Goal: Communication & Community: Answer question/provide support

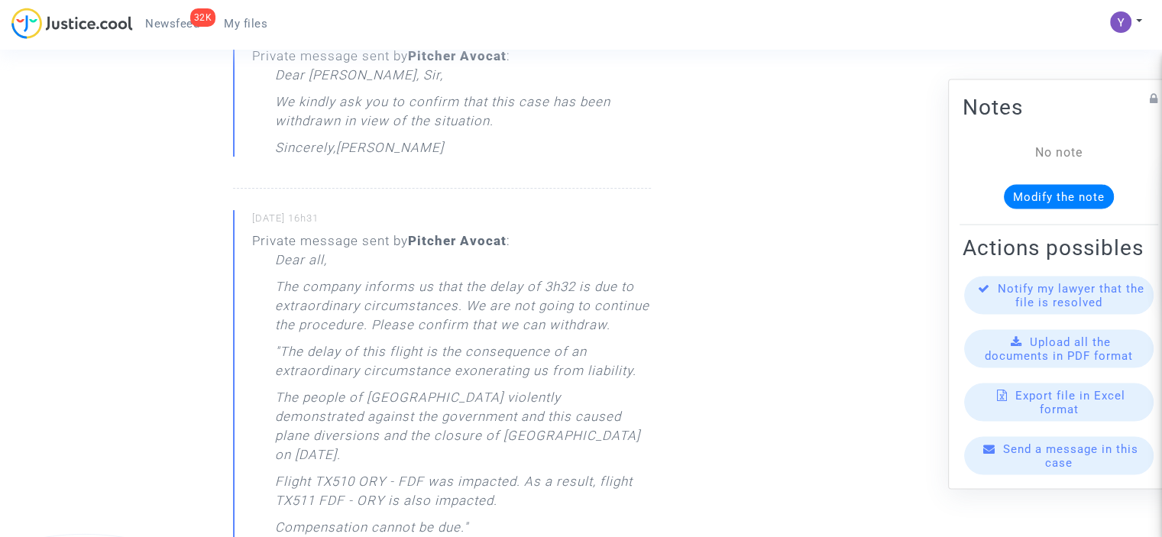
scroll to position [535, 0]
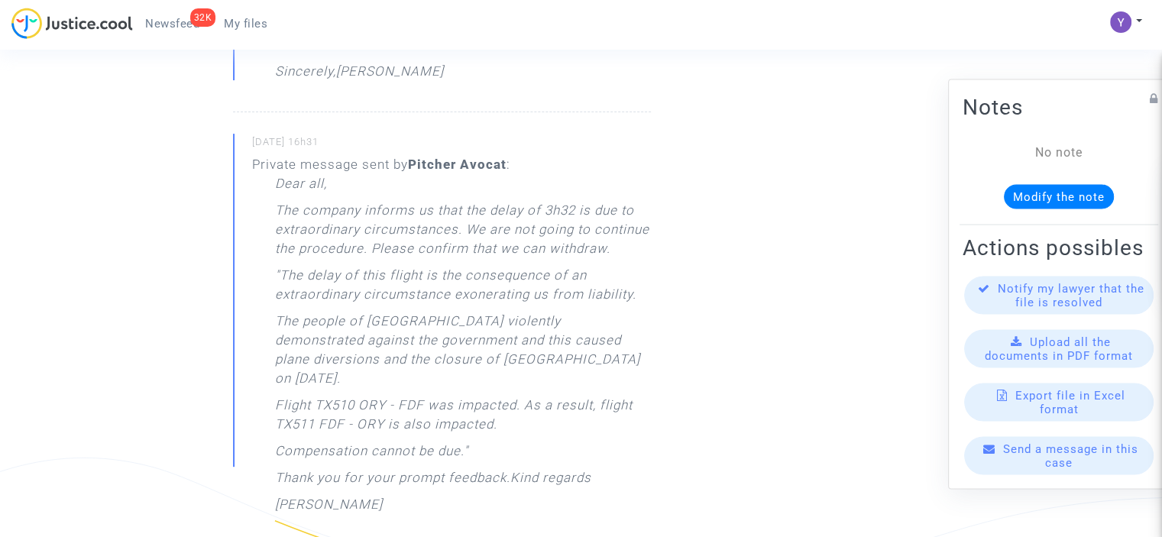
click at [1066, 461] on span "Send a message in this case" at bounding box center [1070, 455] width 135 height 27
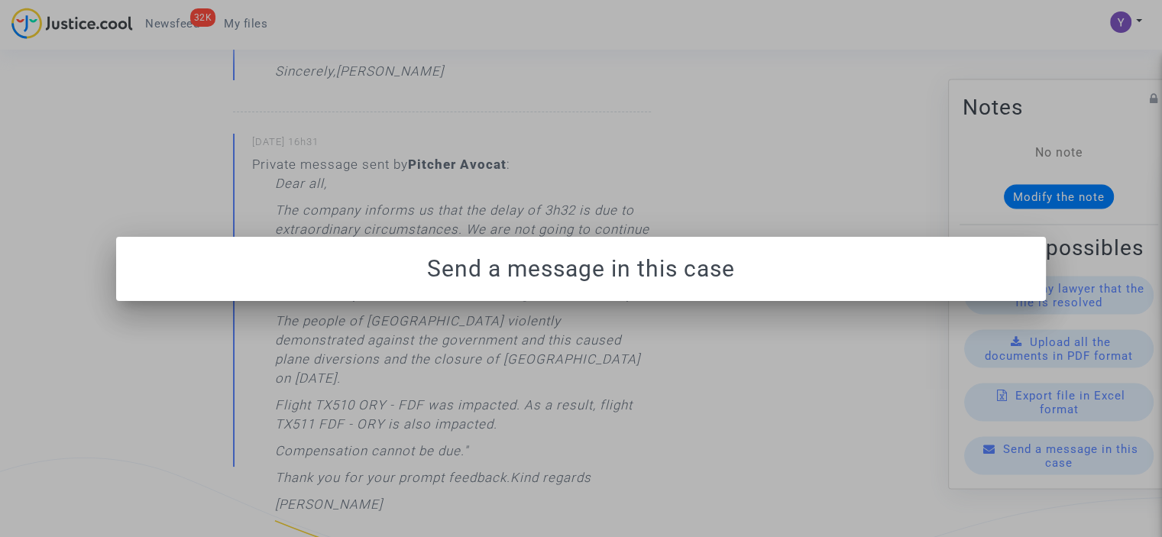
scroll to position [0, 0]
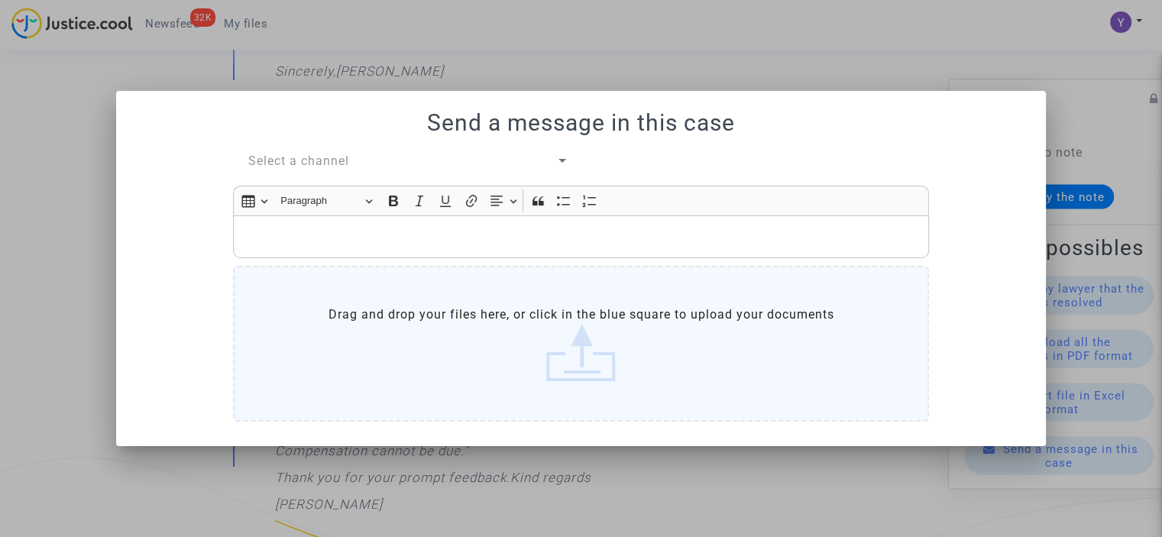
click at [321, 165] on span "Select a channel" at bounding box center [298, 161] width 101 height 15
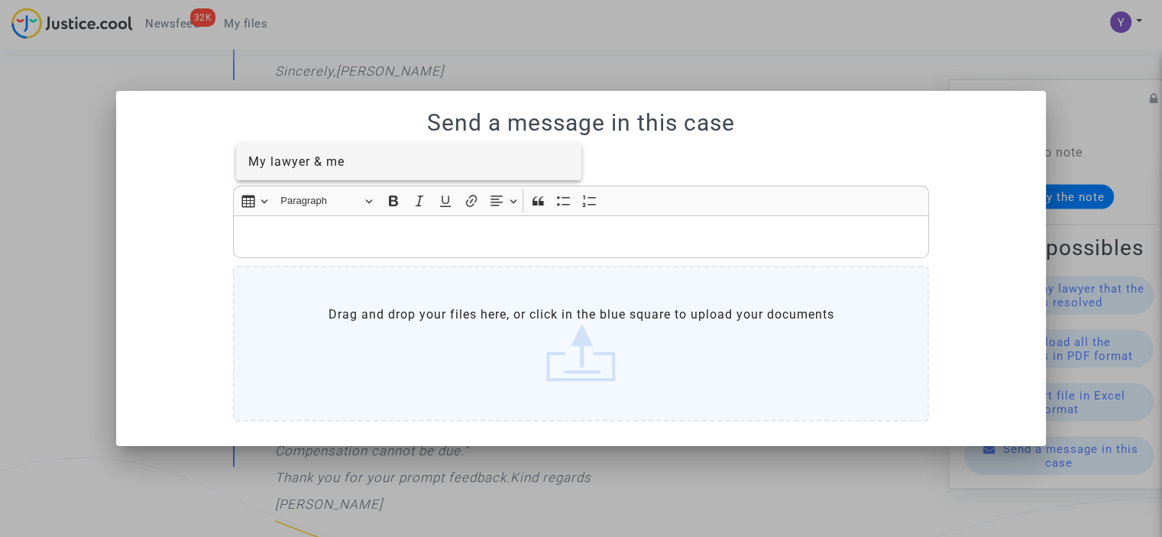
click at [319, 161] on span "My lawyer & me" at bounding box center [296, 161] width 96 height 15
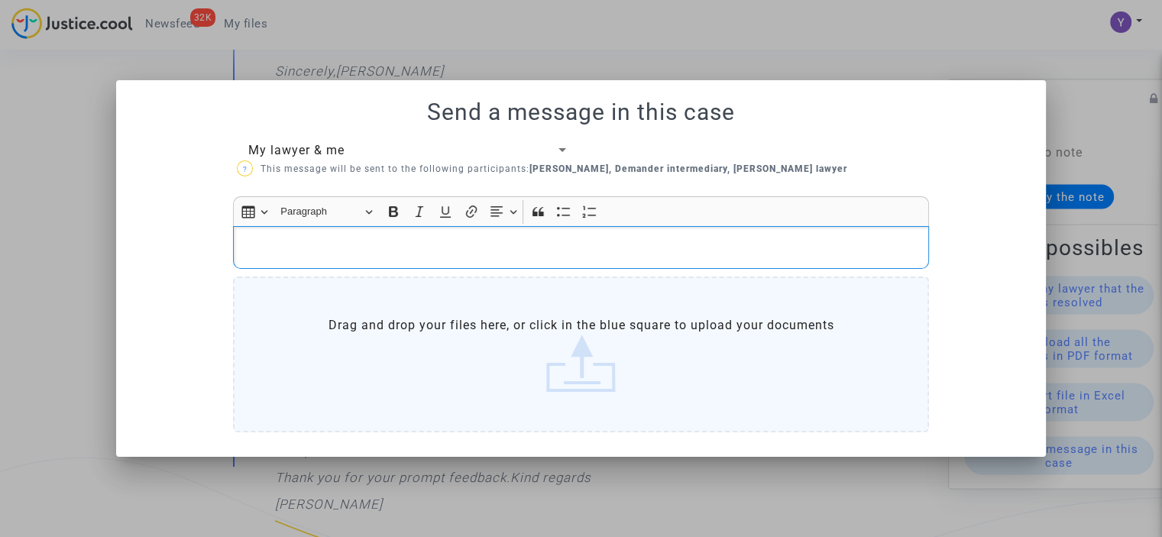
click at [315, 256] on p "Rich Text Editor, main" at bounding box center [581, 247] width 680 height 19
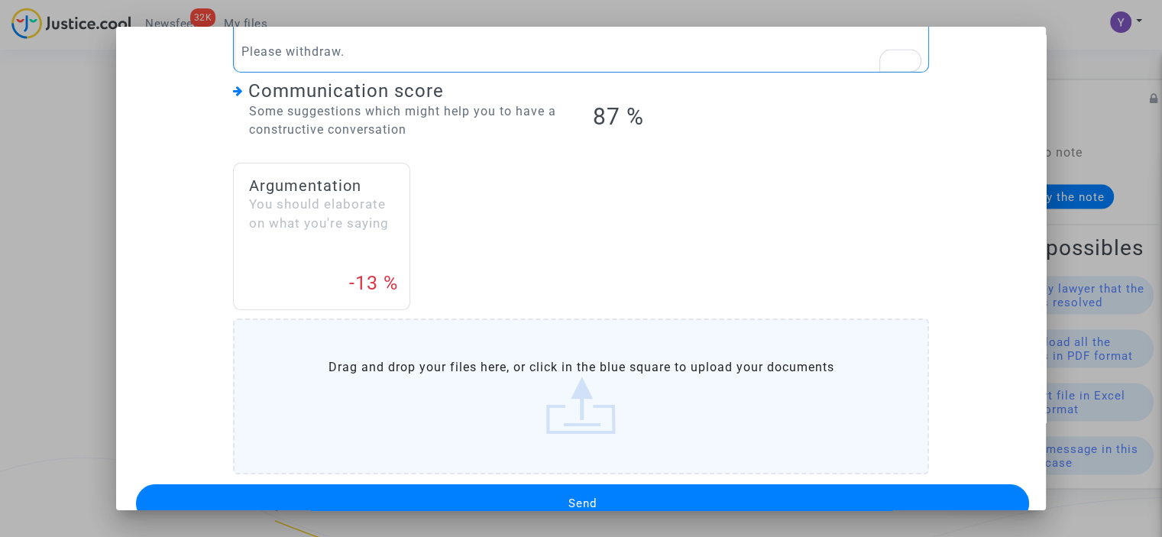
scroll to position [219, 0]
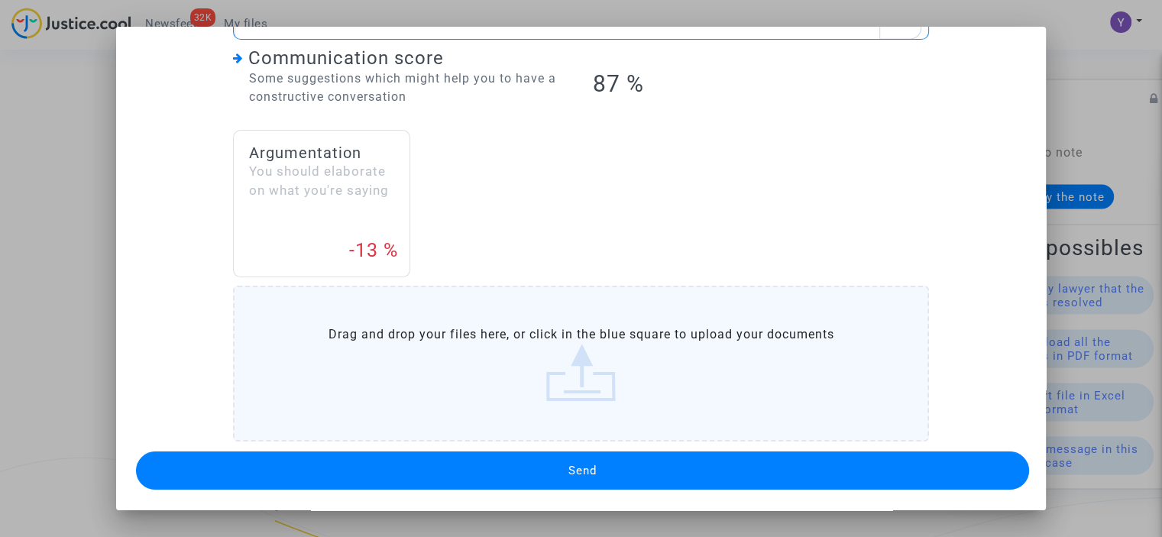
click at [490, 464] on button "Send" at bounding box center [582, 470] width 893 height 38
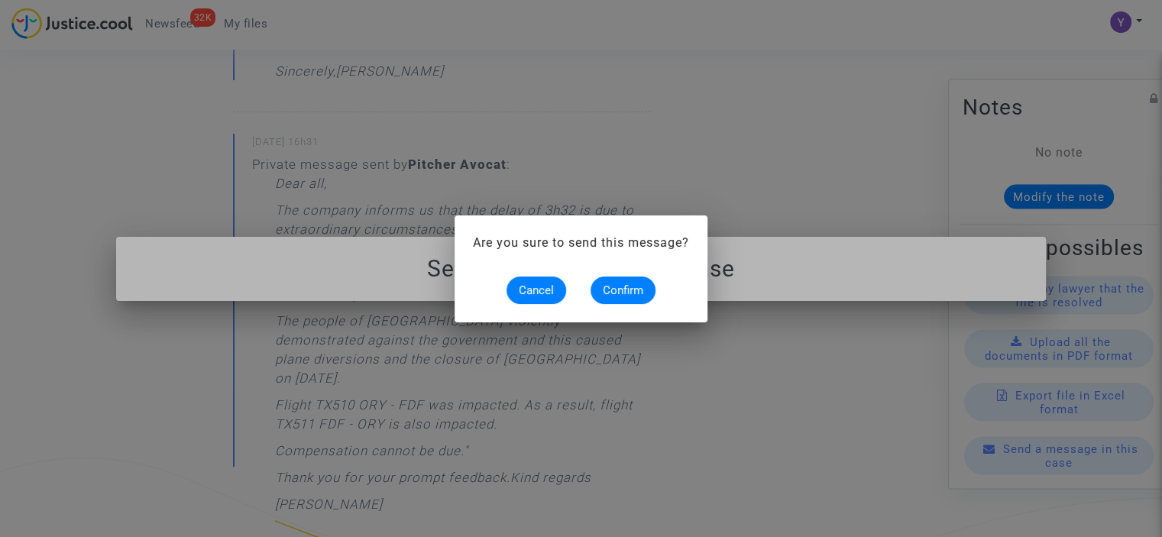
scroll to position [0, 0]
click at [642, 291] on span "Confirm" at bounding box center [623, 290] width 40 height 14
